Goal: Transaction & Acquisition: Purchase product/service

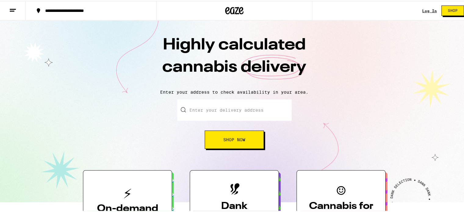
click at [224, 108] on input "Enter your delivery address" at bounding box center [234, 109] width 114 height 21
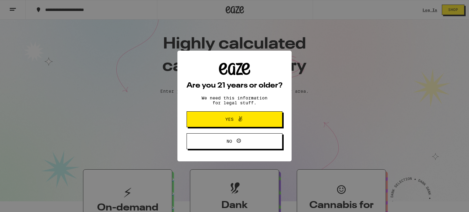
type input "[STREET_ADDRESS][PERSON_NAME]"
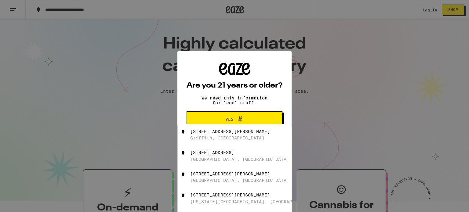
click at [226, 119] on span "Yes" at bounding box center [229, 119] width 8 height 4
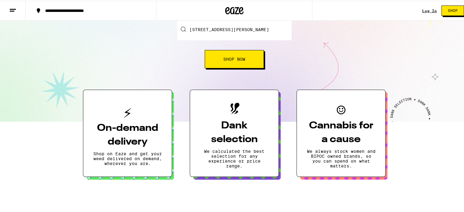
scroll to position [102, 0]
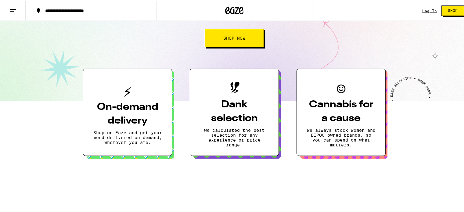
click at [237, 40] on button "Shop Now" at bounding box center [234, 37] width 59 height 18
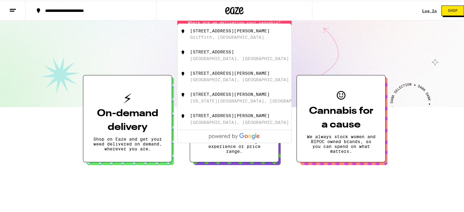
scroll to position [99, 0]
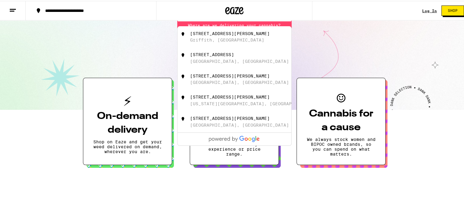
click at [365, 43] on div "Enter your delivery address [STREET_ADDRESS][PERSON_NAME][PERSON_NAME] [DATE][S…" at bounding box center [234, 28] width 457 height 56
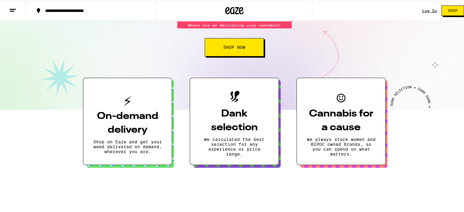
click at [241, 51] on button "Shop Now" at bounding box center [234, 46] width 59 height 18
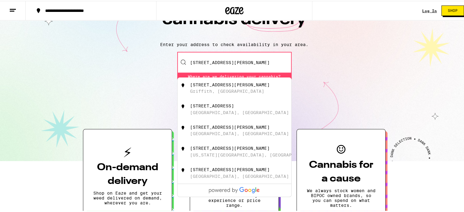
scroll to position [0, 0]
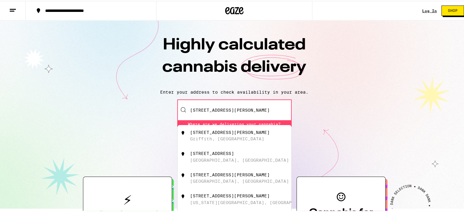
click at [343, 108] on div "Enter your delivery address [STREET_ADDRESS][PERSON_NAME][PERSON_NAME] [DATE][S…" at bounding box center [234, 127] width 457 height 56
click at [259, 110] on input "[STREET_ADDRESS][PERSON_NAME]" at bounding box center [234, 109] width 114 height 21
click at [404, 115] on div "Enter your delivery address [STREET_ADDRESS][PERSON_NAME][PERSON_NAME] [DATE][S…" at bounding box center [234, 127] width 457 height 56
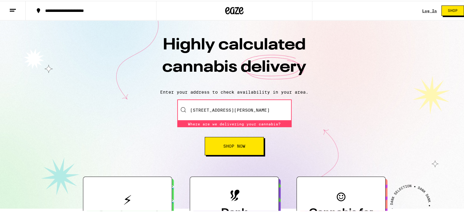
click at [223, 150] on button "Shop Now" at bounding box center [234, 145] width 59 height 18
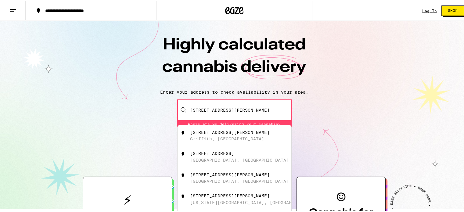
click at [368, 107] on div "Enter your delivery address [STREET_ADDRESS][PERSON_NAME][PERSON_NAME] [DATE][S…" at bounding box center [234, 127] width 457 height 56
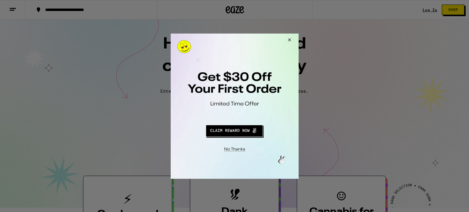
click at [291, 41] on button "Close Modal" at bounding box center [288, 40] width 16 height 15
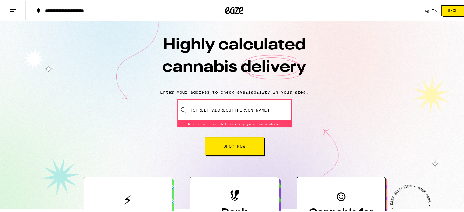
click at [449, 11] on span "Shop" at bounding box center [453, 10] width 10 height 4
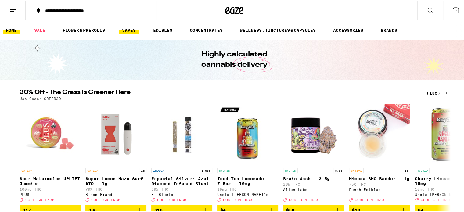
click at [136, 29] on link "VAPES" at bounding box center [129, 29] width 20 height 7
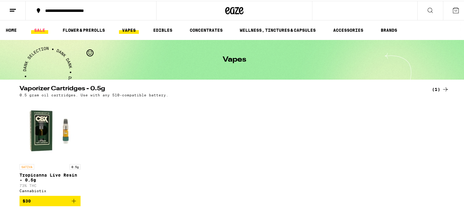
click at [35, 30] on link "SALE" at bounding box center [39, 29] width 17 height 7
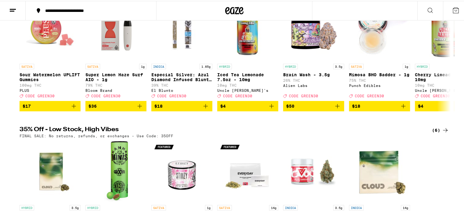
scroll to position [51, 0]
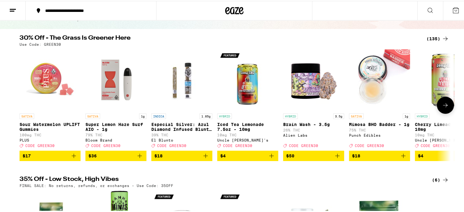
click at [442, 107] on icon at bounding box center [445, 104] width 7 height 7
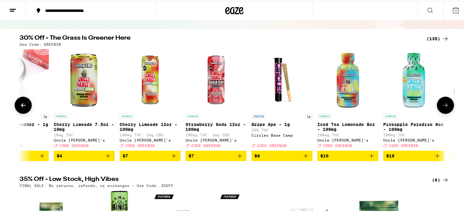
scroll to position [0, 363]
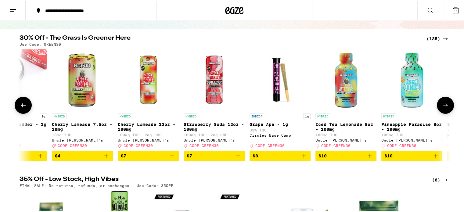
click at [442, 107] on icon at bounding box center [445, 104] width 7 height 7
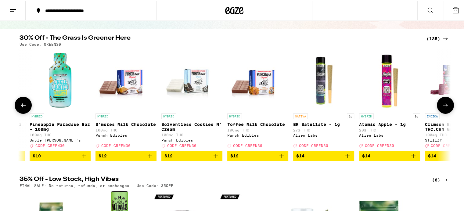
scroll to position [0, 727]
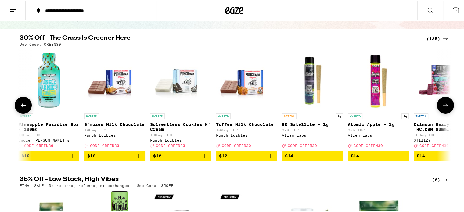
click at [442, 107] on icon at bounding box center [445, 104] width 7 height 7
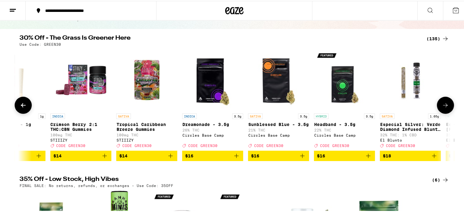
click at [442, 107] on icon at bounding box center [445, 104] width 7 height 7
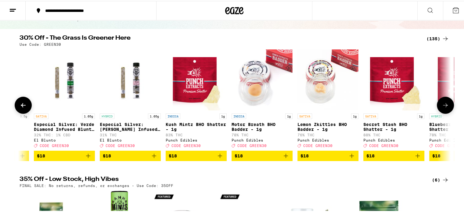
scroll to position [0, 1453]
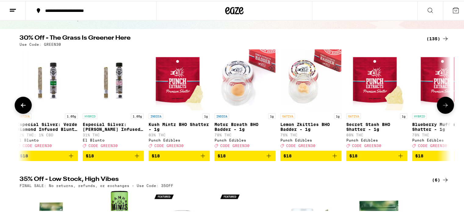
click at [442, 107] on icon at bounding box center [445, 104] width 7 height 7
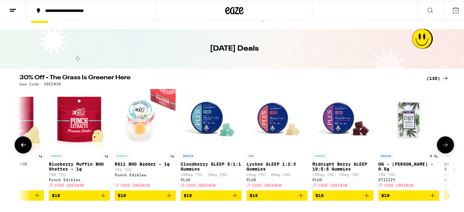
scroll to position [0, 0]
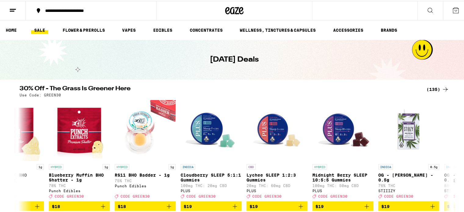
click at [429, 8] on icon at bounding box center [430, 9] width 7 height 7
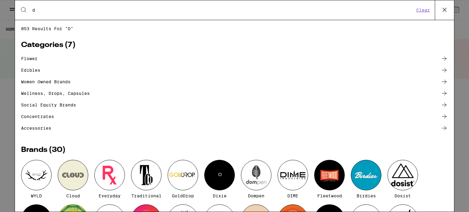
type input "d"
click at [447, 10] on icon at bounding box center [444, 9] width 9 height 9
